Goal: Find contact information: Find contact information

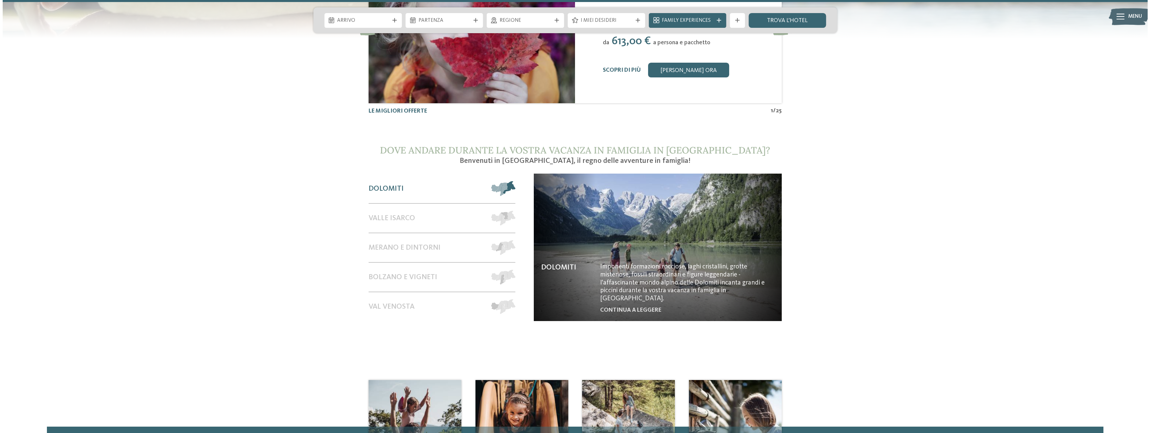
scroll to position [3453, 0]
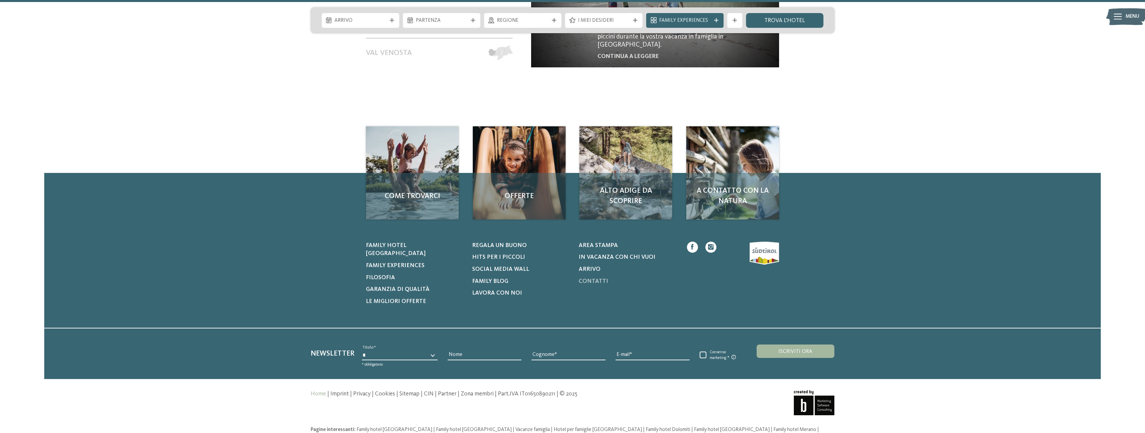
click at [593, 278] on span "Contatti" at bounding box center [593, 281] width 29 height 6
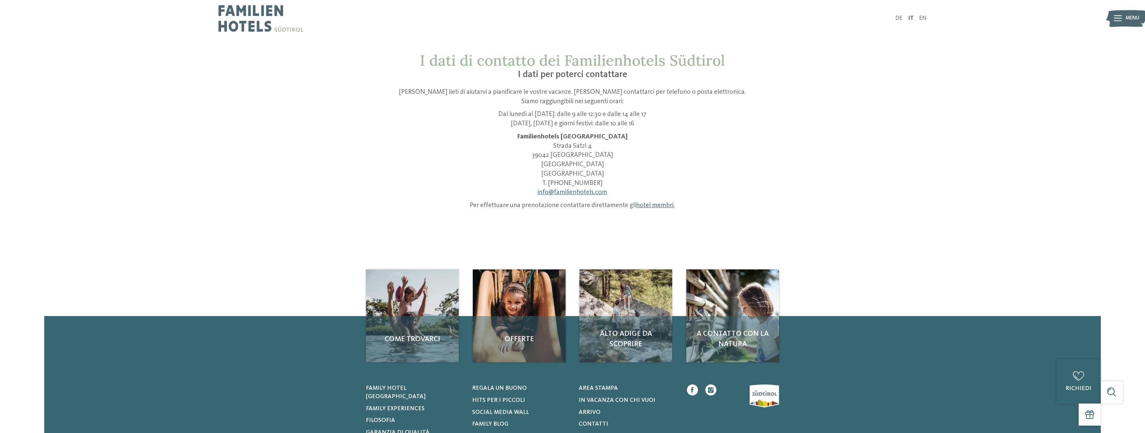
click at [654, 203] on link "hotel membri" at bounding box center [655, 205] width 38 height 7
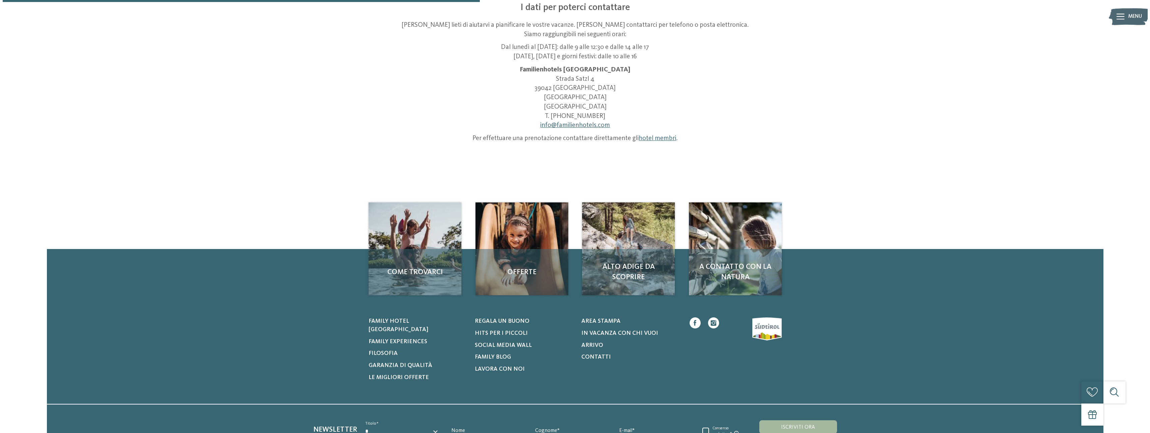
scroll to position [161, 0]
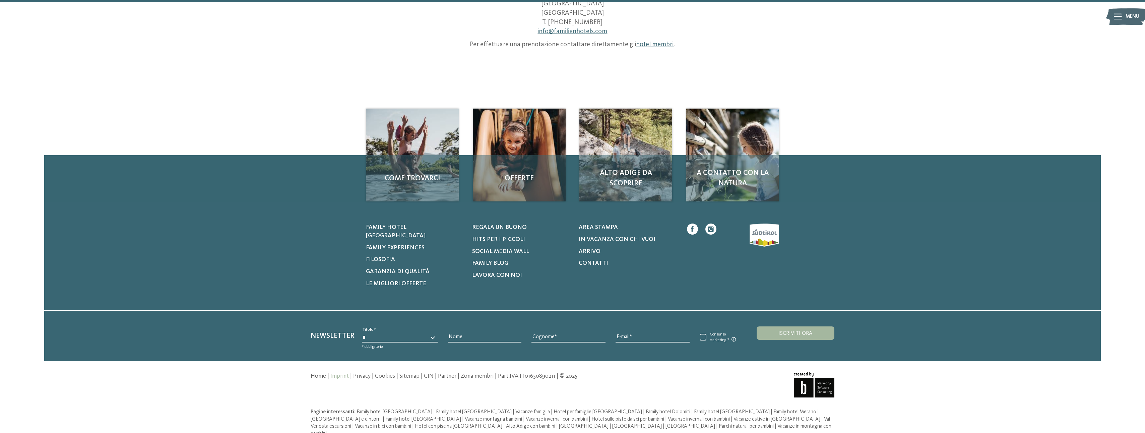
click at [339, 373] on link "Imprint" at bounding box center [339, 376] width 18 height 6
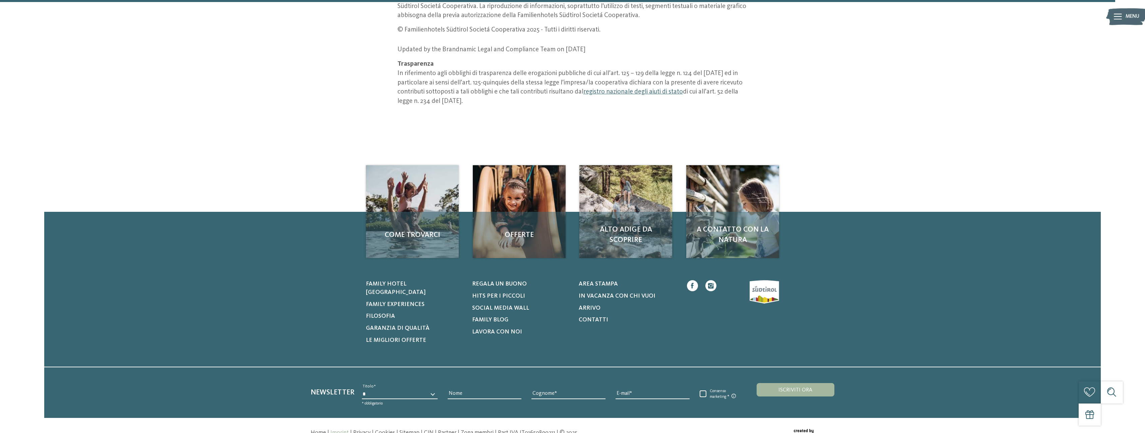
scroll to position [894, 0]
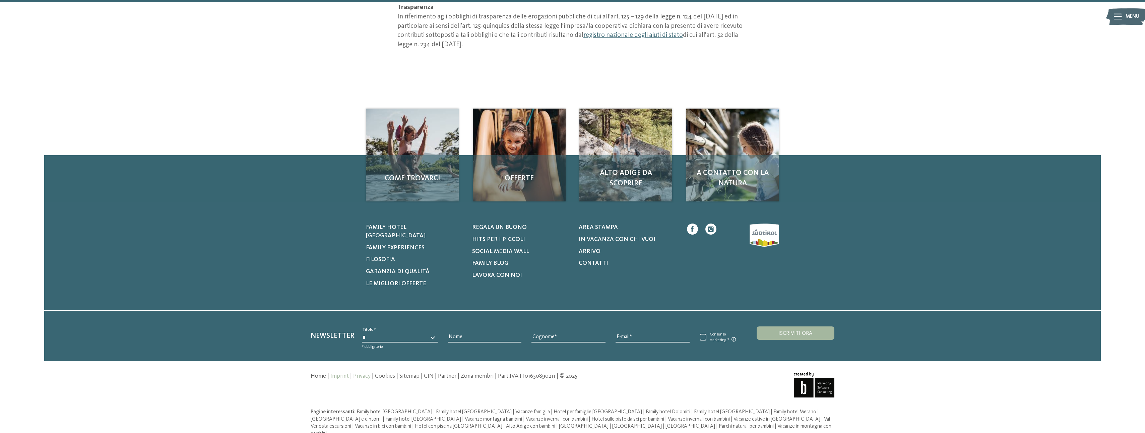
click at [363, 373] on link "Privacy" at bounding box center [361, 376] width 17 height 6
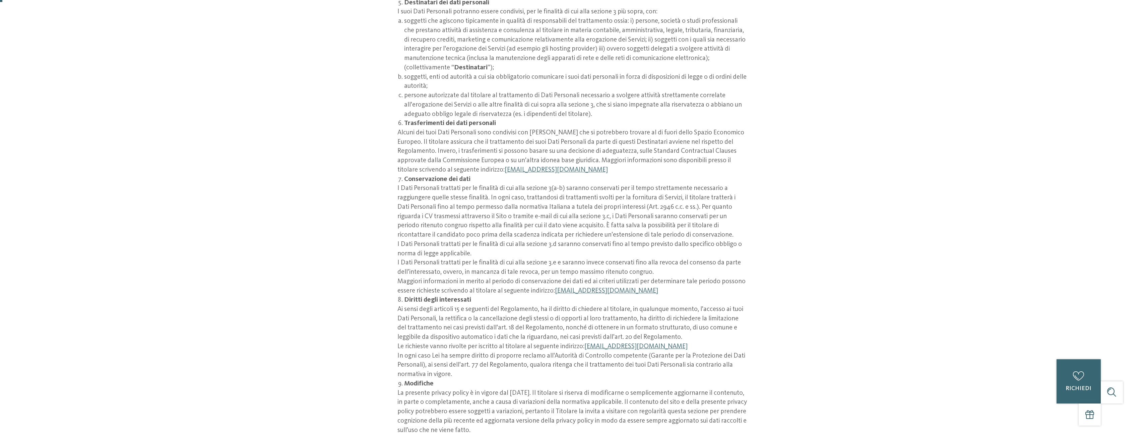
scroll to position [4, 0]
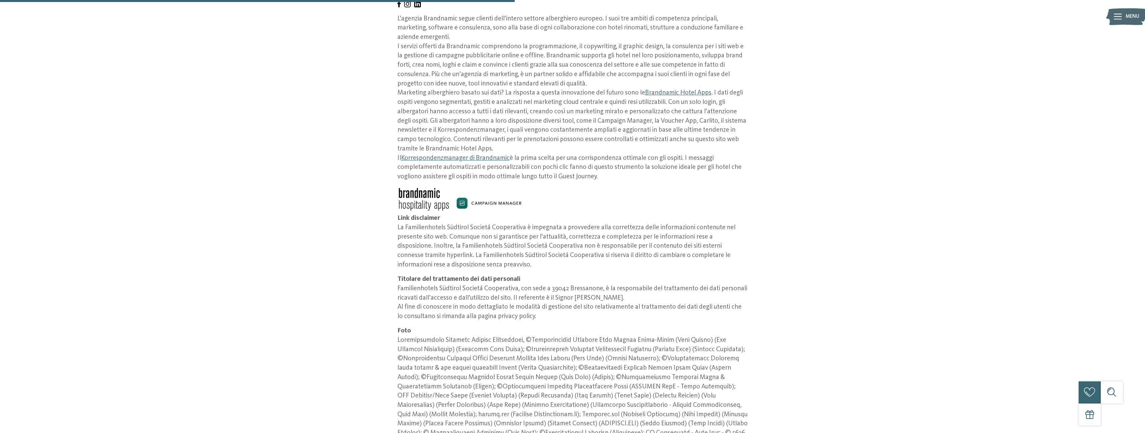
scroll to position [436, 0]
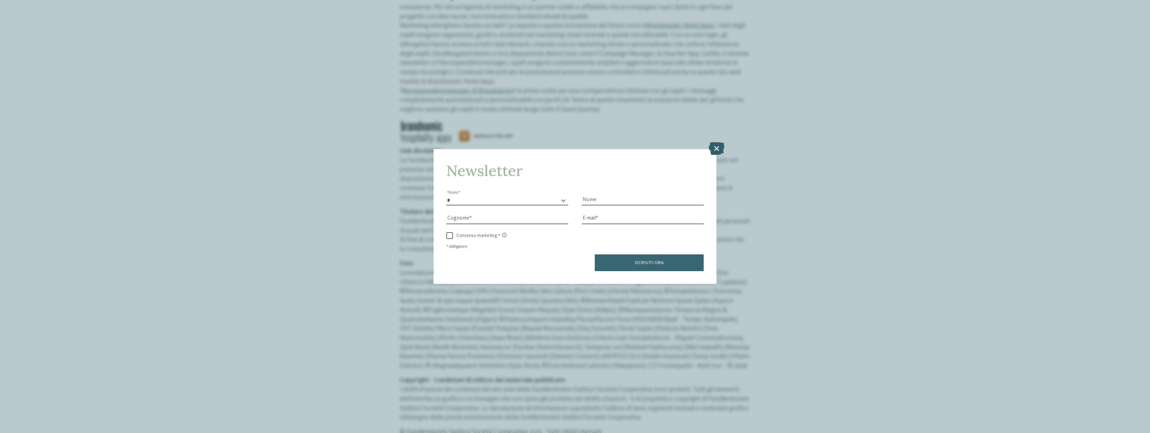
click at [718, 149] on icon at bounding box center [717, 148] width 16 height 13
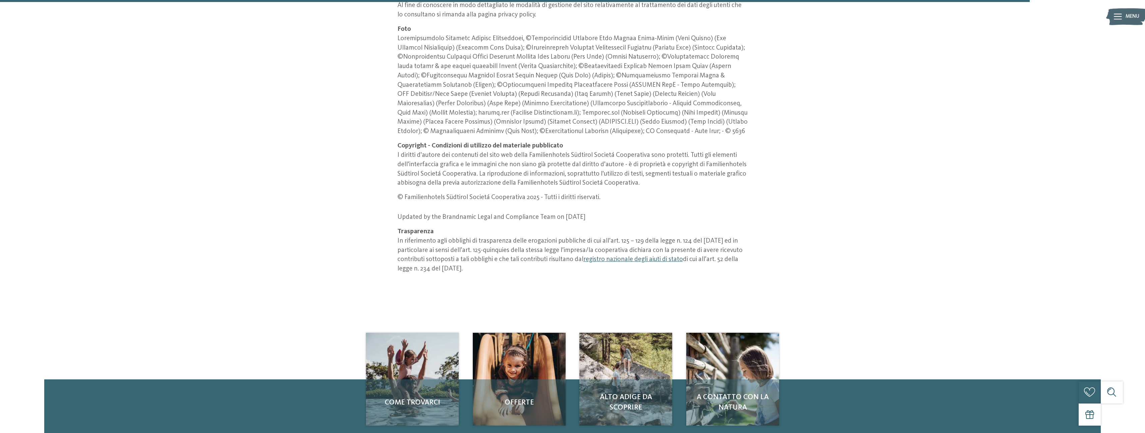
scroll to position [838, 0]
